Goal: Find specific page/section: Find specific page/section

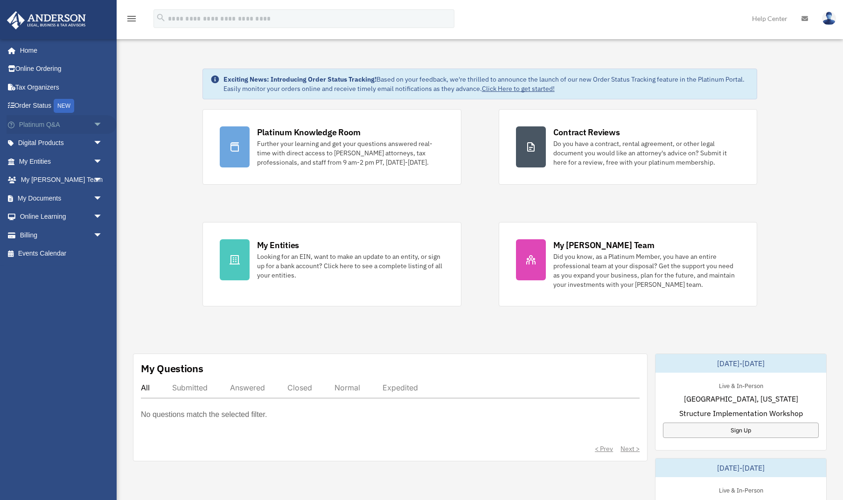
click at [97, 122] on span "arrow_drop_down" at bounding box center [102, 124] width 19 height 19
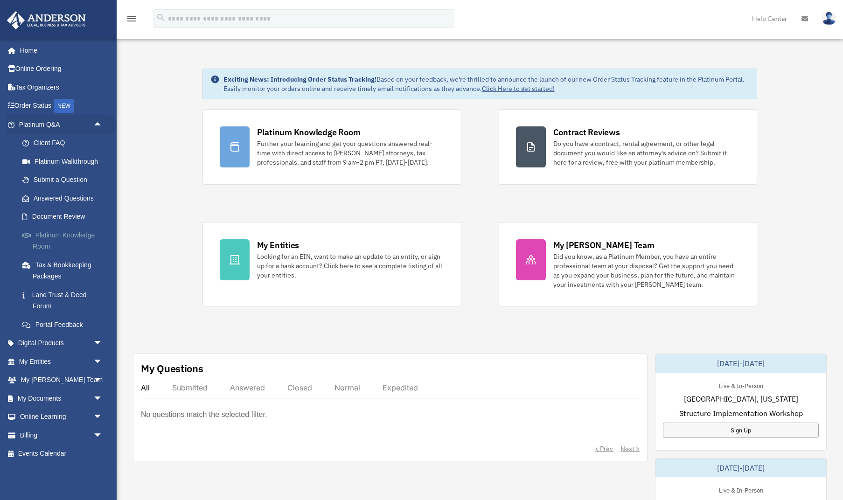
click at [44, 237] on link "Platinum Knowledge Room" at bounding box center [65, 241] width 104 height 30
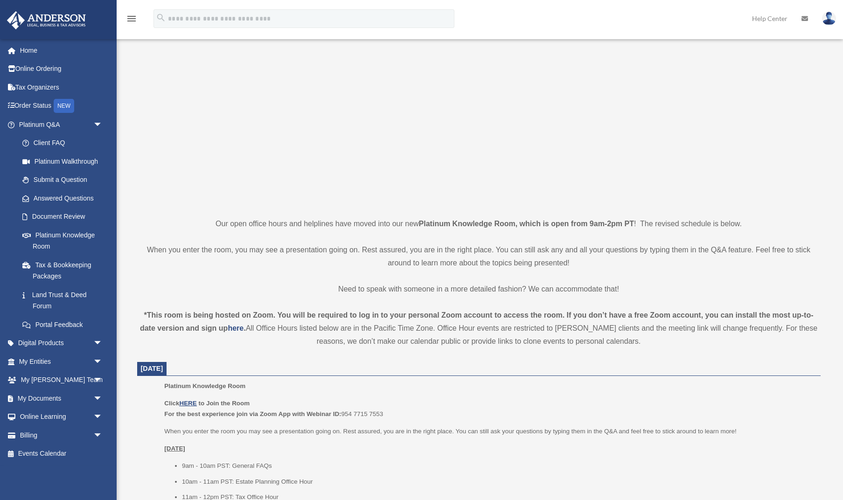
scroll to position [51, 0]
click at [188, 402] on u "HERE" at bounding box center [187, 402] width 17 height 7
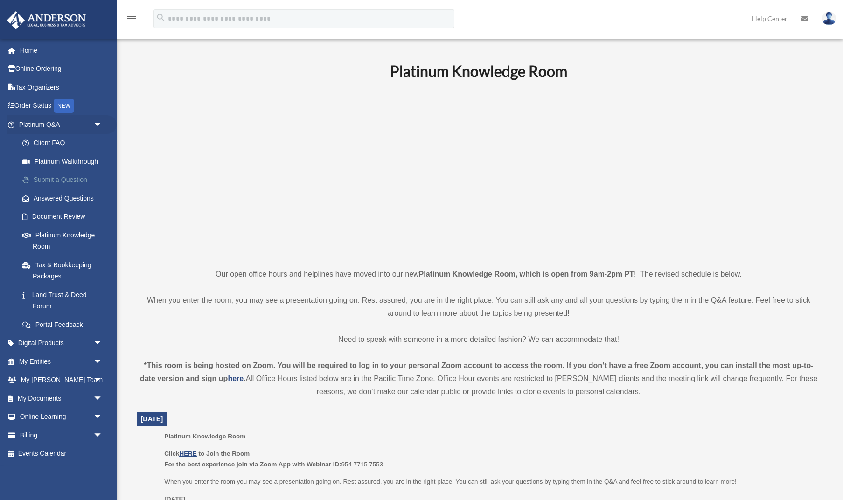
scroll to position [105, 0]
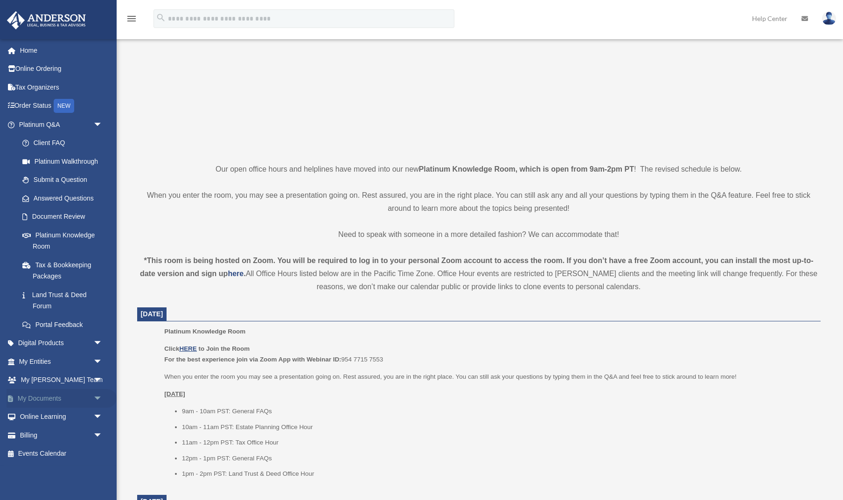
click at [98, 393] on span "arrow_drop_down" at bounding box center [102, 398] width 19 height 19
click at [45, 449] on link "Forms Library" at bounding box center [65, 454] width 104 height 19
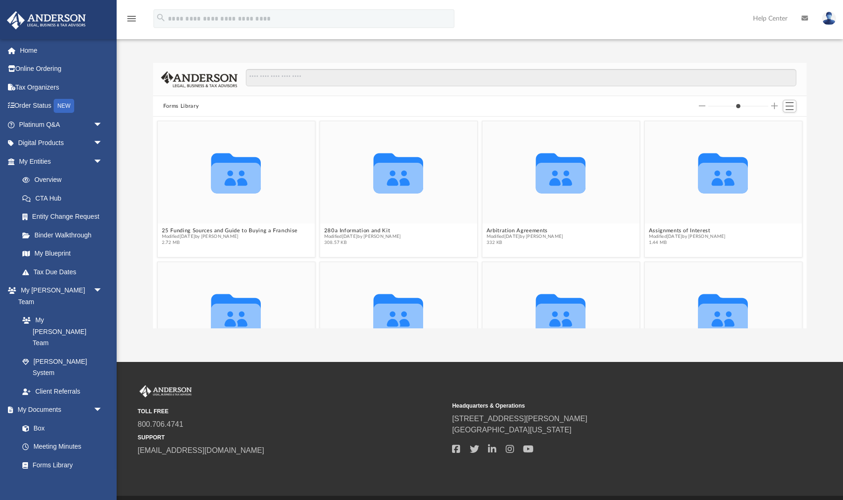
scroll to position [212, 654]
click at [711, 181] on icon "grid" at bounding box center [723, 177] width 50 height 31
click at [689, 231] on button "Assignments of Interest" at bounding box center [687, 230] width 77 height 6
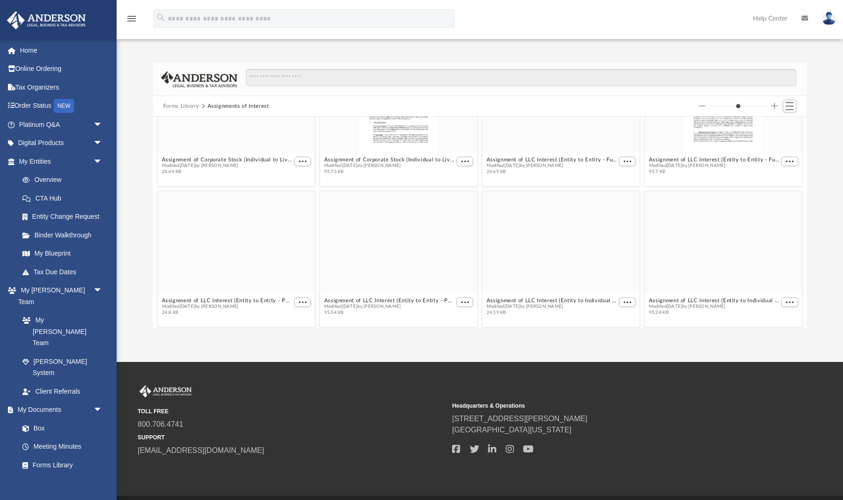
scroll to position [71, 0]
